Goal: Information Seeking & Learning: Learn about a topic

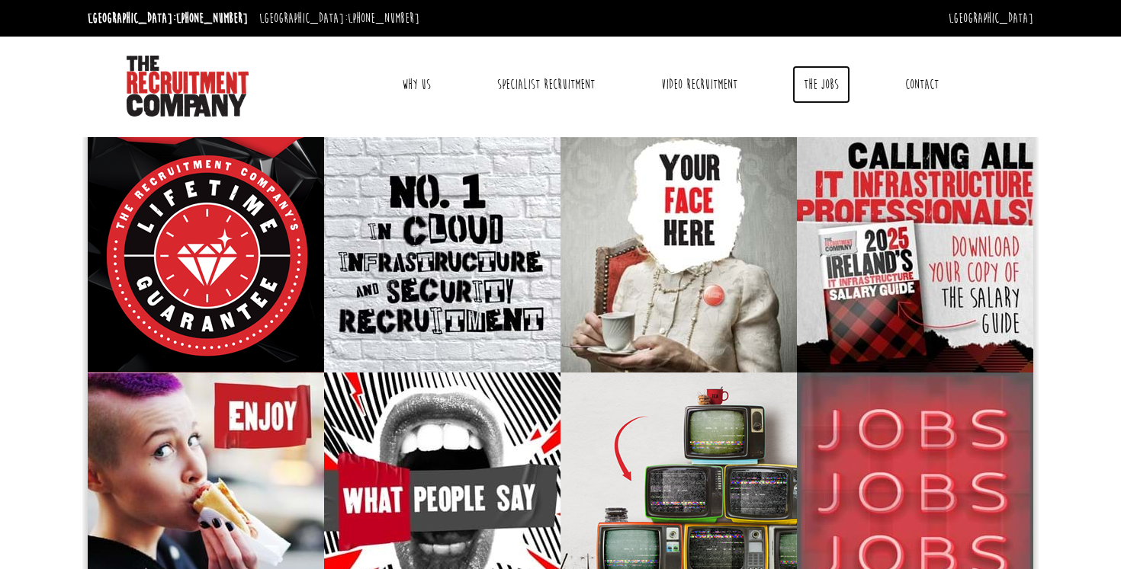
click at [812, 76] on link "The Jobs" at bounding box center [821, 85] width 58 height 38
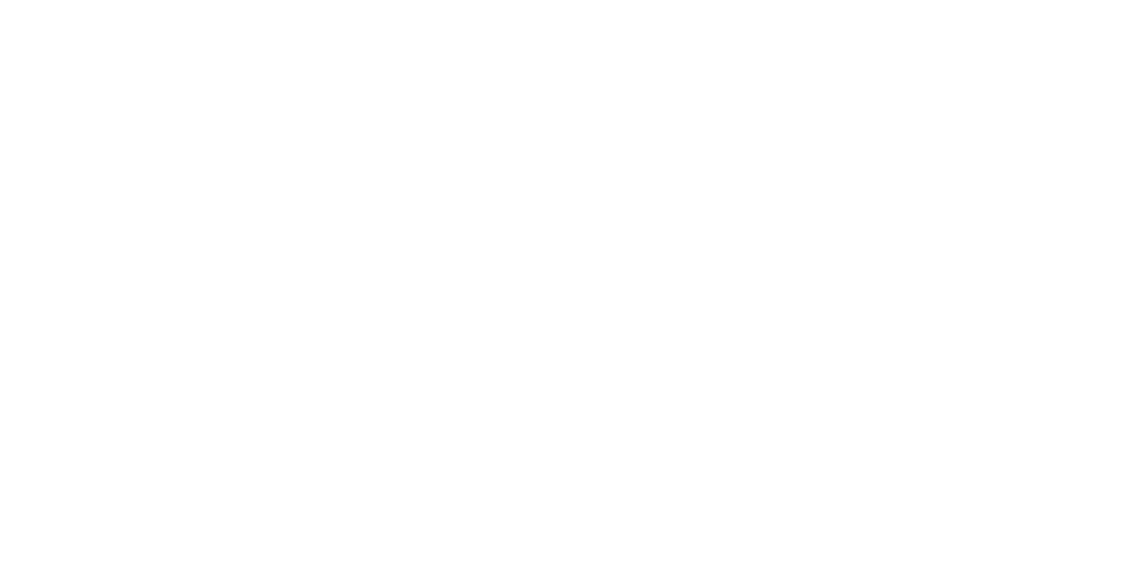
select select "[GEOGRAPHIC_DATA]"
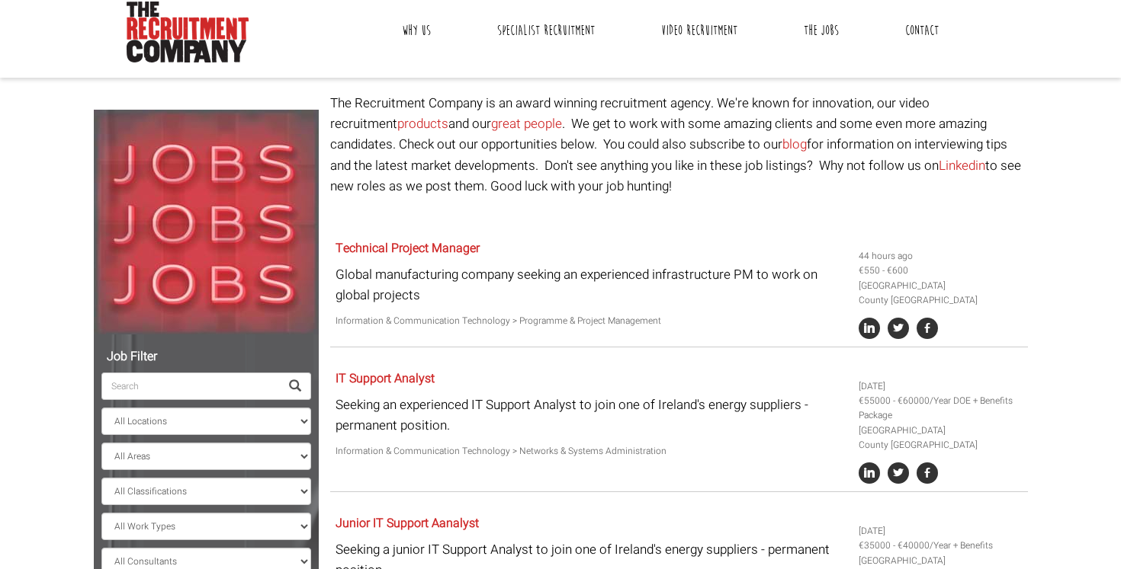
scroll to position [53, 0]
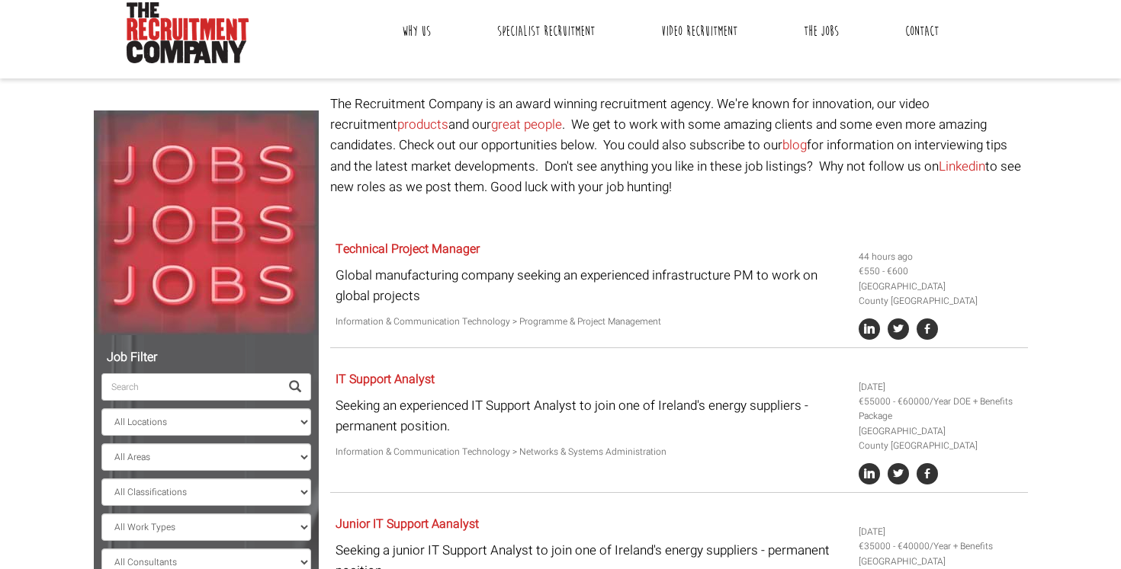
click at [430, 370] on div "IT Support Analyst Seeking an experienced IT Support Analyst to join one of Ire…" at bounding box center [591, 416] width 523 height 103
click at [406, 375] on link "IT Support Analyst" at bounding box center [384, 379] width 99 height 18
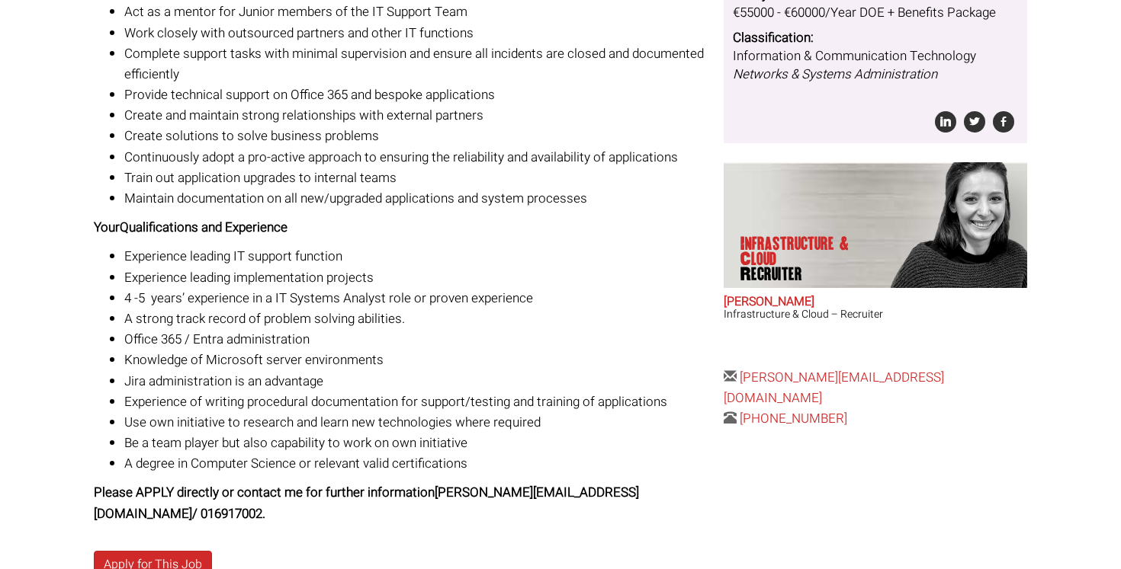
scroll to position [432, 0]
